Goal: Task Accomplishment & Management: Manage account settings

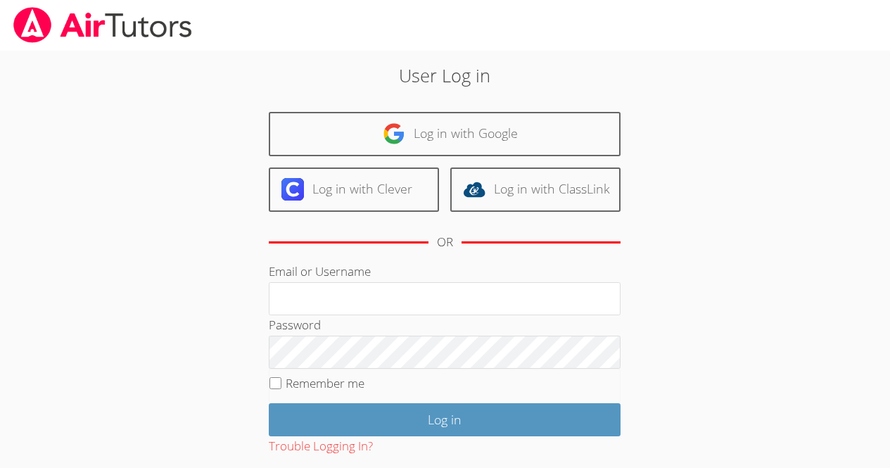
scroll to position [5, 0]
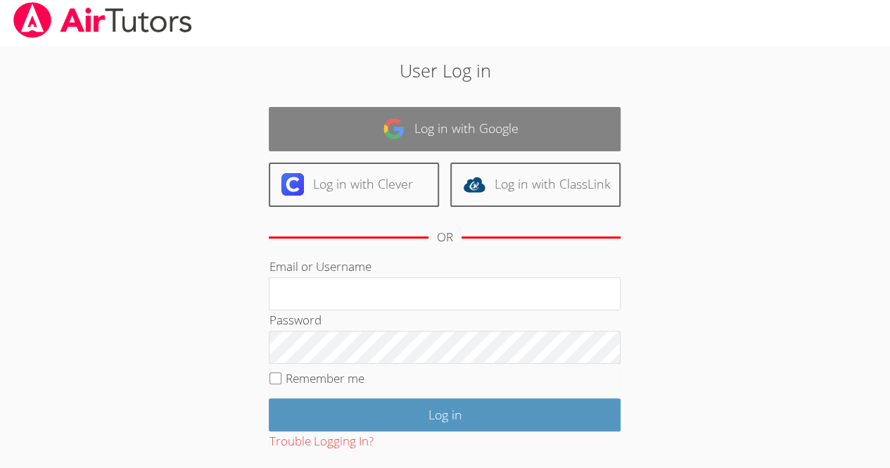
click at [506, 137] on link "Log in with Google" at bounding box center [445, 129] width 352 height 44
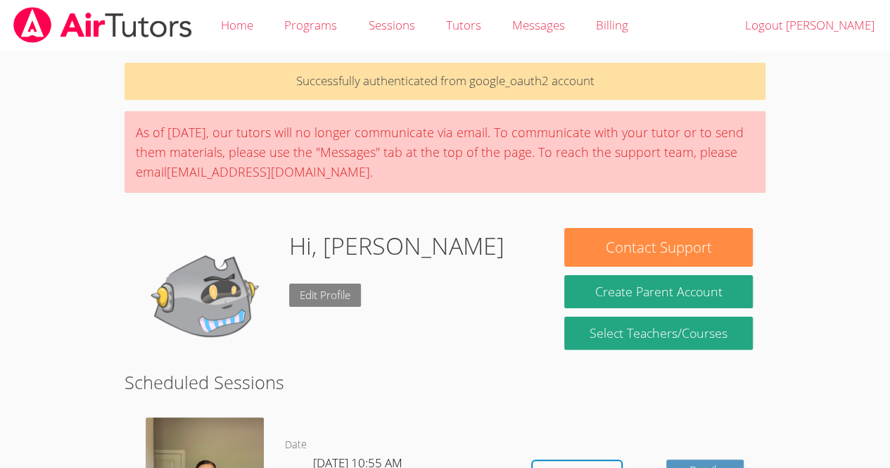
click at [314, 296] on link "Edit Profile" at bounding box center [325, 295] width 72 height 23
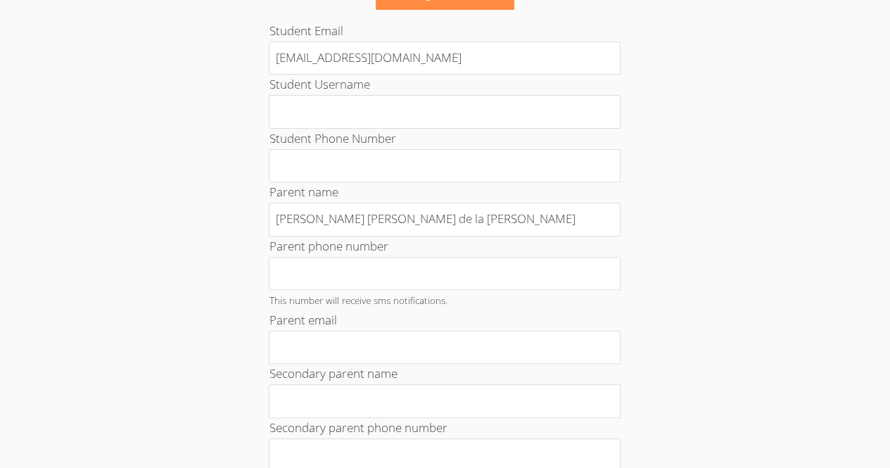
scroll to position [149, 0]
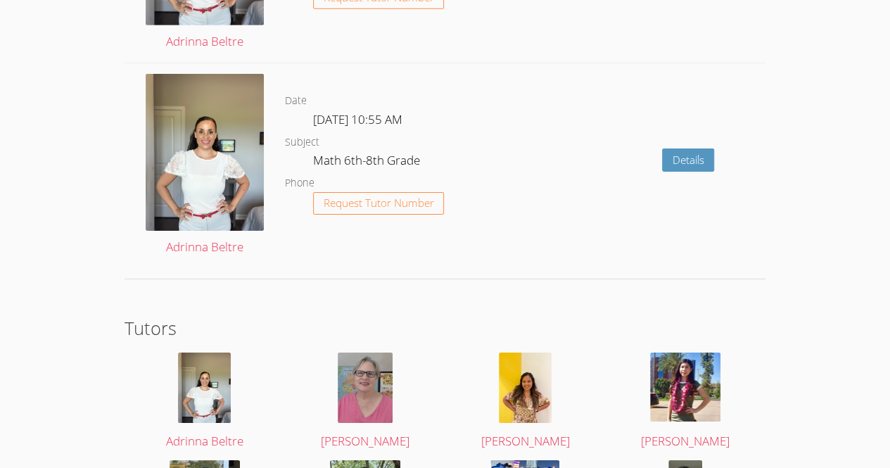
scroll to position [2343, 0]
